Goal: Task Accomplishment & Management: Manage account settings

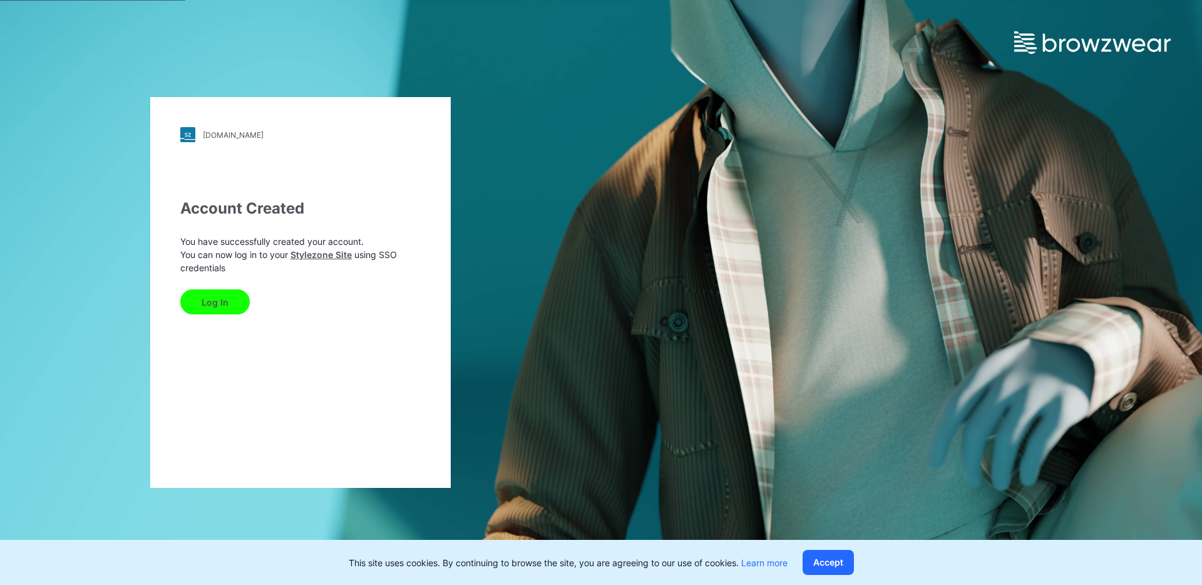
click at [922, 108] on div "2737013.stylezone.com Loading... Account Created You have successfully created …" at bounding box center [601, 292] width 1202 height 585
click at [225, 297] on button "Log In" at bounding box center [214, 301] width 69 height 25
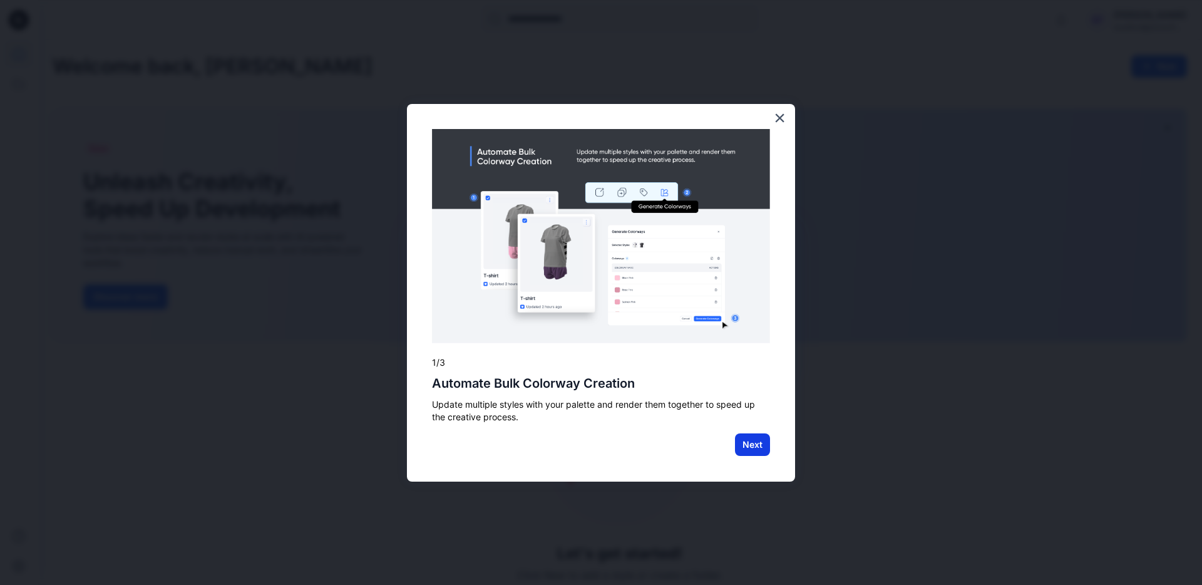
click at [767, 447] on button "Next" at bounding box center [752, 444] width 35 height 23
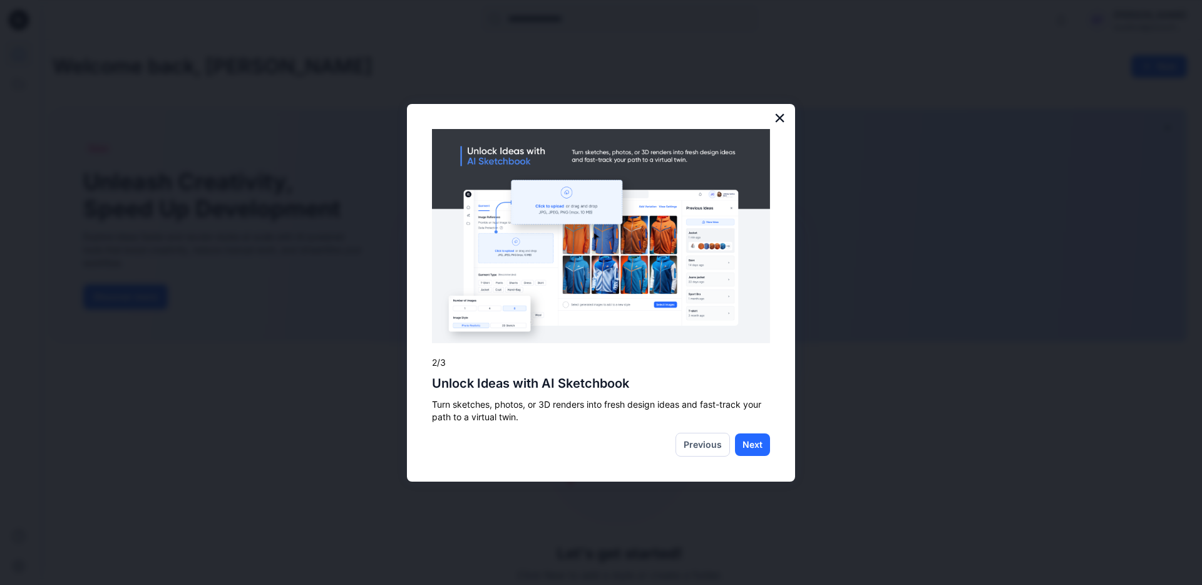
click at [777, 119] on button "×" at bounding box center [780, 118] width 12 height 20
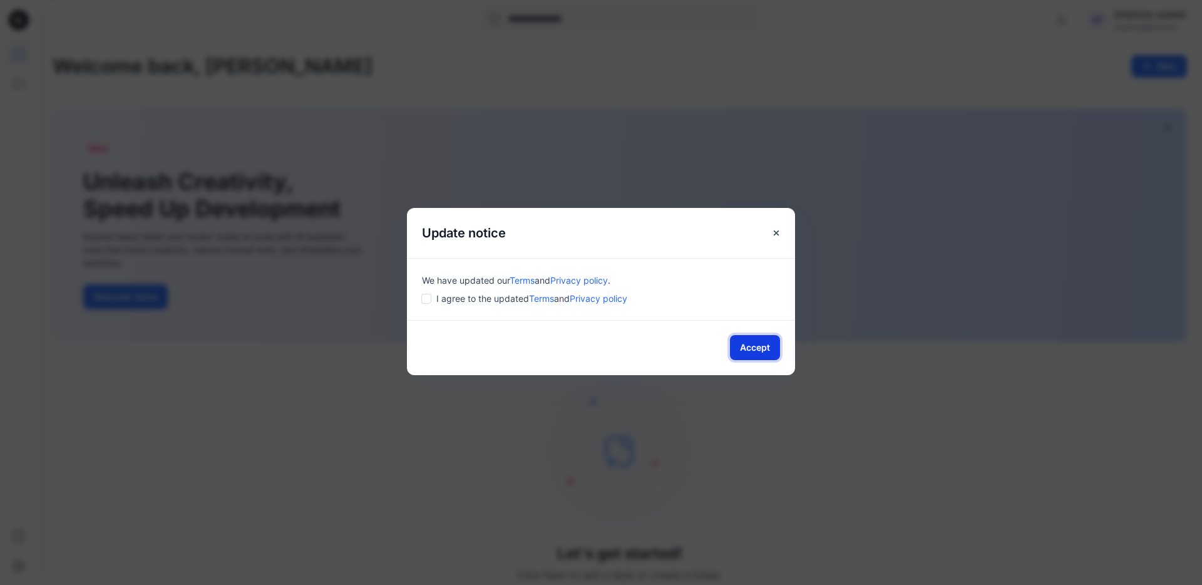
click at [774, 347] on button "Accept" at bounding box center [755, 347] width 50 height 25
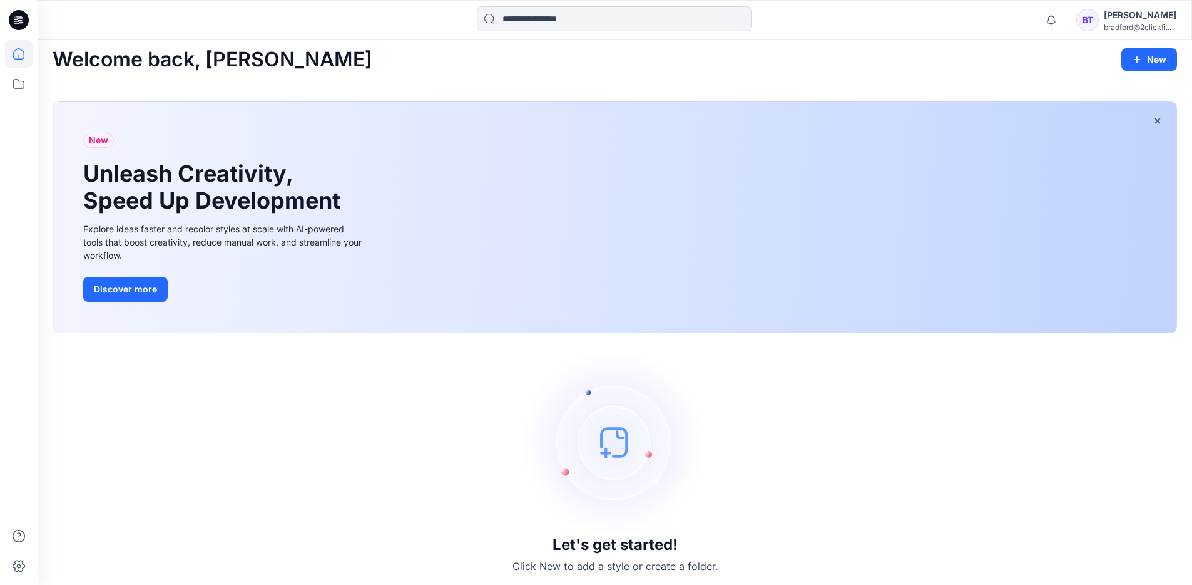
scroll to position [11, 0]
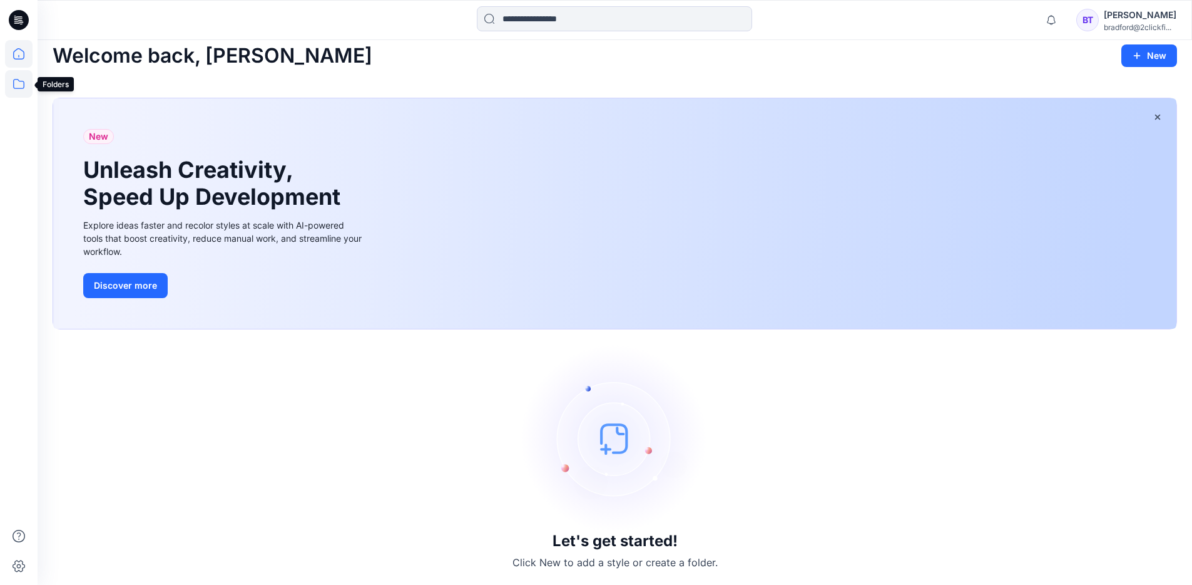
click at [23, 83] on icon at bounding box center [19, 84] width 28 height 28
